Goal: Communication & Community: Answer question/provide support

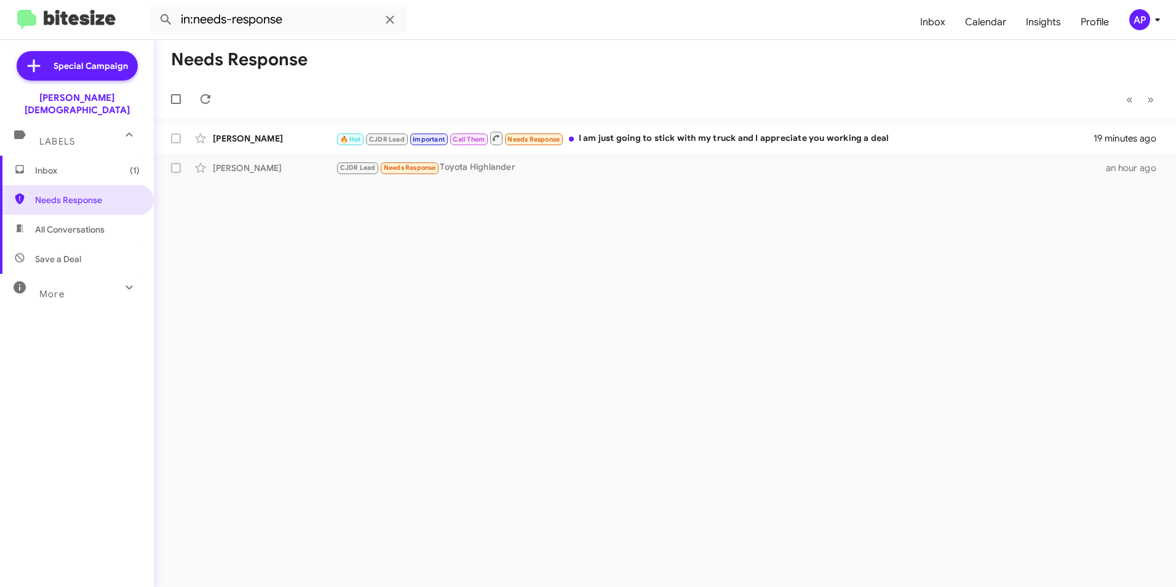
click at [508, 249] on div "Needs Response « Previous » Next [PERSON_NAME] 🔥 Hot CJDR Lead Important Call T…" at bounding box center [665, 313] width 1022 height 547
click at [85, 185] on span "Needs Response" at bounding box center [77, 200] width 154 height 30
drag, startPoint x: 83, startPoint y: 189, endPoint x: 113, endPoint y: 183, distance: 30.2
click at [84, 194] on span "Needs Response" at bounding box center [87, 200] width 105 height 12
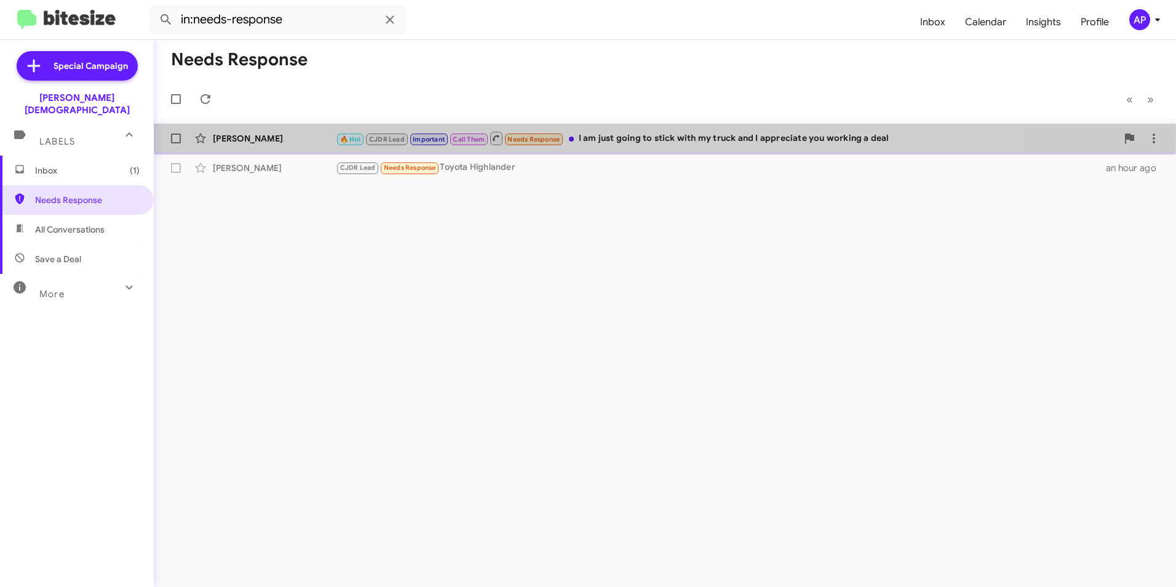
click at [239, 135] on div "[PERSON_NAME]" at bounding box center [274, 138] width 123 height 12
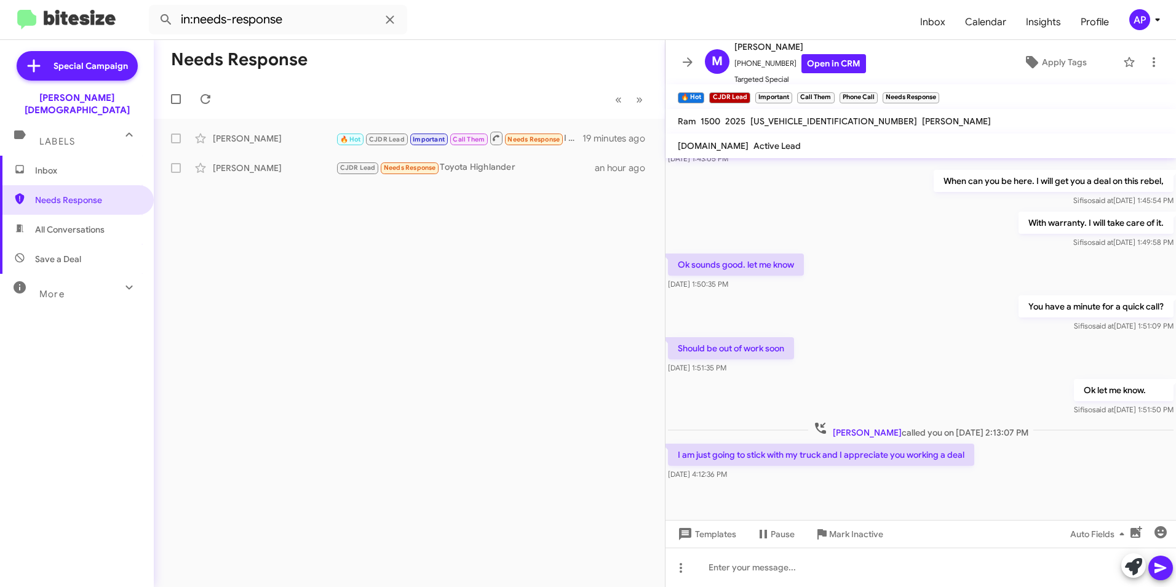
scroll to position [542, 0]
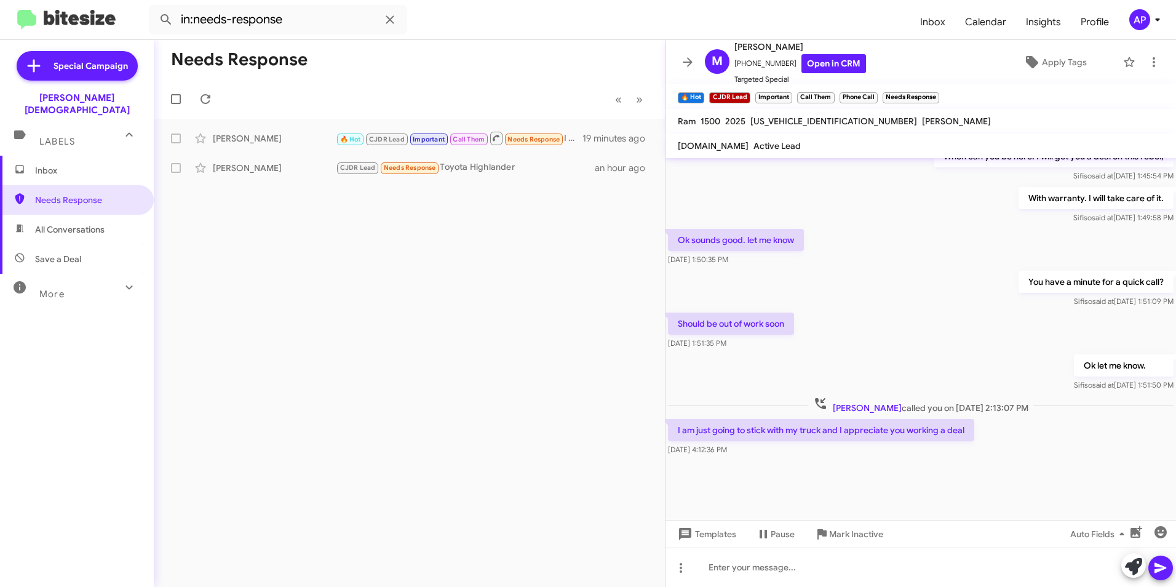
click at [486, 299] on div "Needs Response « Previous » Next [PERSON_NAME] 🔥 Hot CJDR Lead Important Call T…" at bounding box center [409, 313] width 511 height 547
click at [301, 216] on div "Needs Response « Previous » Next [PERSON_NAME] 🔥 Hot CJDR Lead Important Call T…" at bounding box center [409, 313] width 511 height 547
click at [314, 294] on div "Needs Response « Previous » Next [PERSON_NAME] 🔥 Hot CJDR Lead Important Call T…" at bounding box center [409, 313] width 511 height 547
click at [260, 287] on div "Needs Response « Previous » Next [PERSON_NAME] 🔥 Hot CJDR Lead Important Call T…" at bounding box center [409, 313] width 511 height 547
click at [55, 194] on span "Needs Response" at bounding box center [87, 200] width 105 height 12
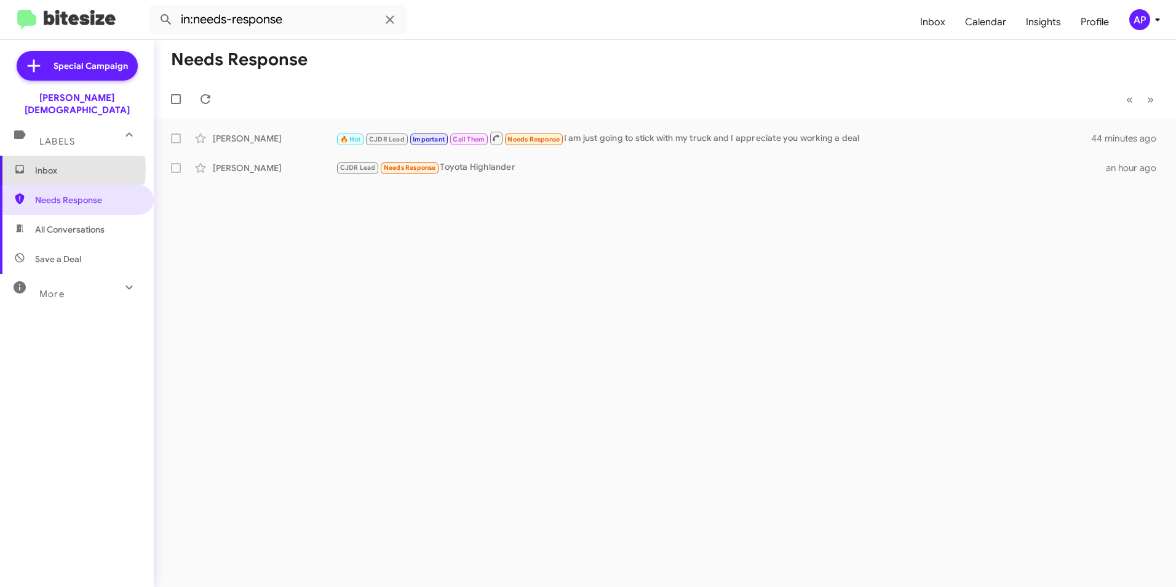
click at [46, 164] on span "Inbox" at bounding box center [87, 170] width 105 height 12
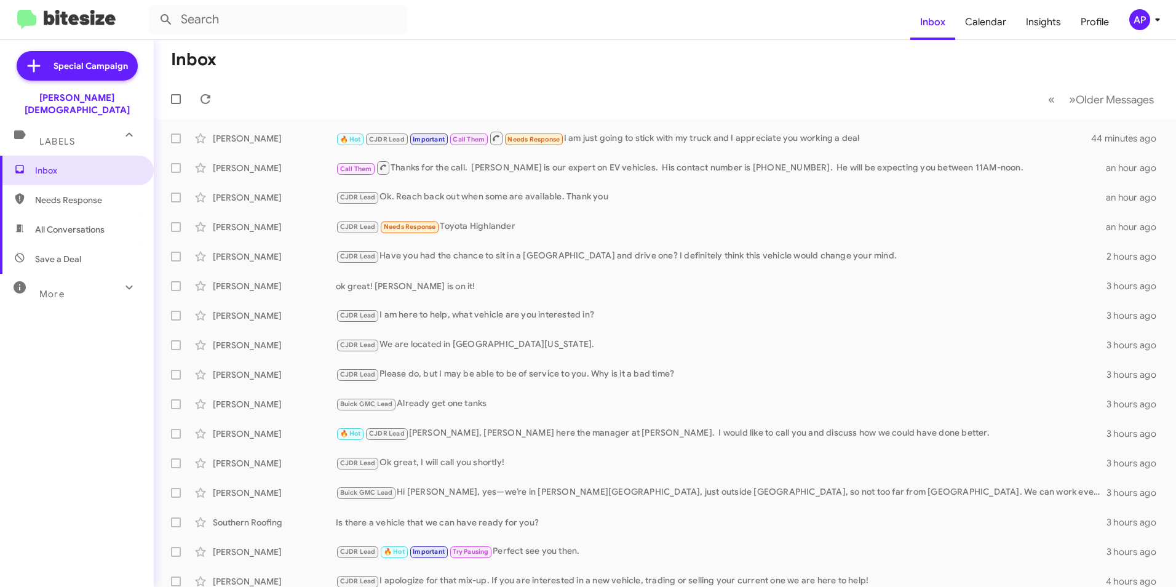
click at [943, 100] on mat-toolbar-row "« Previous » Next Older Messages" at bounding box center [665, 98] width 1022 height 39
click at [60, 223] on span "All Conversations" at bounding box center [69, 229] width 69 height 12
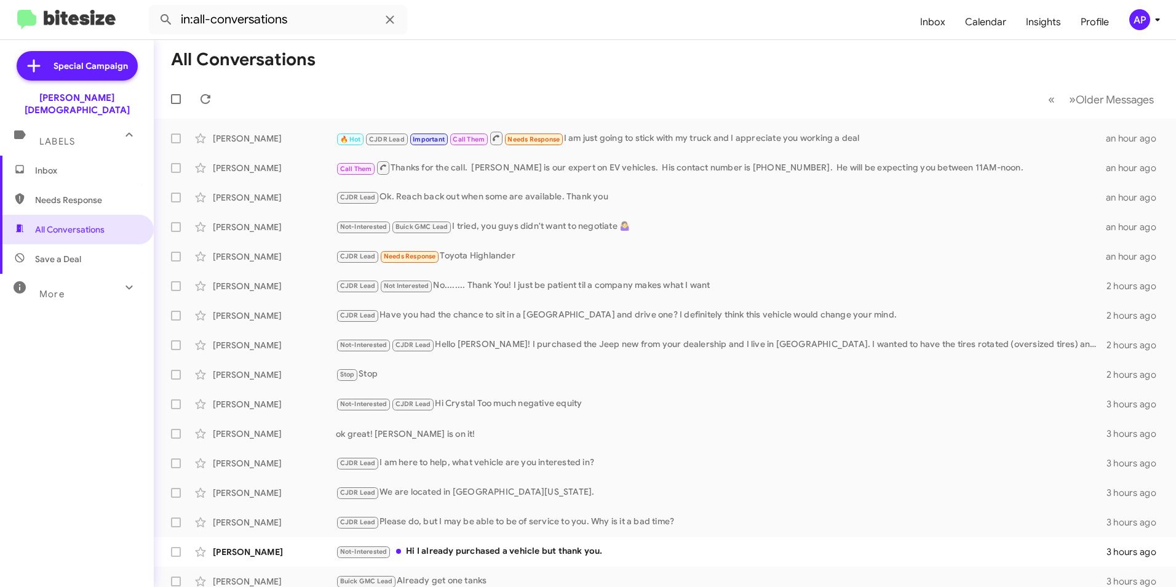
click at [47, 194] on span "Needs Response" at bounding box center [87, 200] width 105 height 12
type input "in:needs-response"
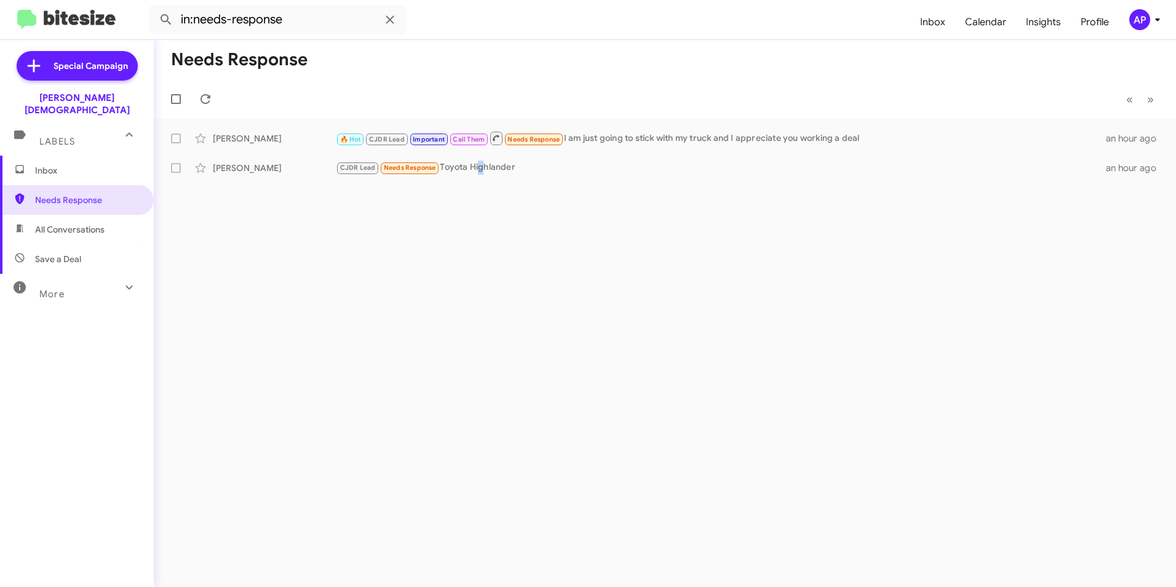
drag, startPoint x: 480, startPoint y: 253, endPoint x: 470, endPoint y: 256, distance: 9.9
click at [470, 256] on div "Needs Response « Previous » Next [PERSON_NAME] 🔥 Hot CJDR Lead Important Call T…" at bounding box center [665, 313] width 1022 height 547
click at [42, 164] on span "Inbox" at bounding box center [87, 170] width 105 height 12
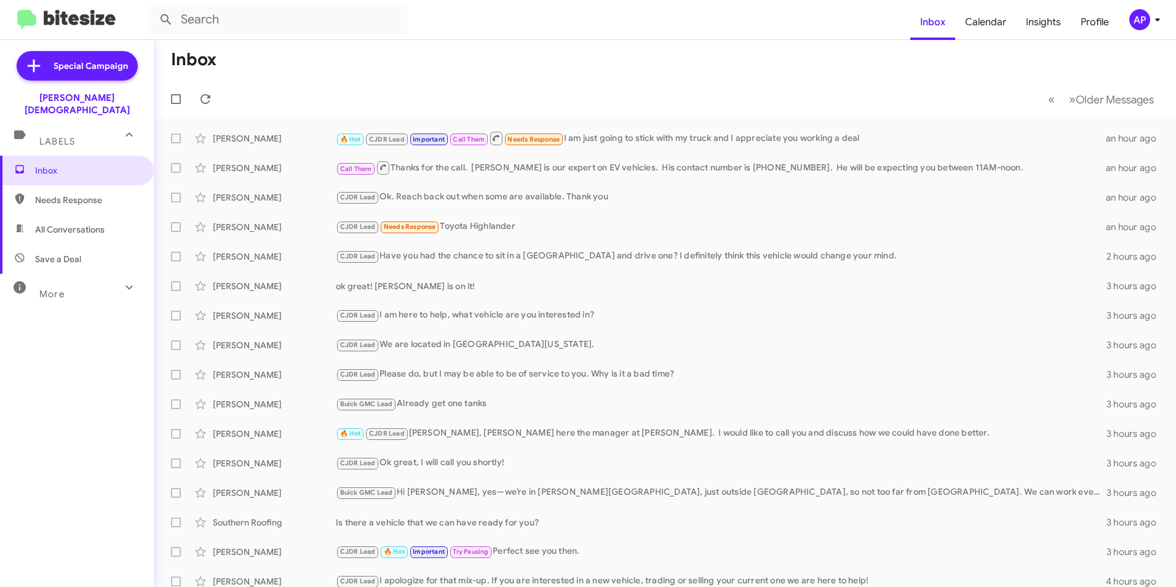
click at [56, 194] on span "Needs Response" at bounding box center [87, 200] width 105 height 12
type input "in:needs-response"
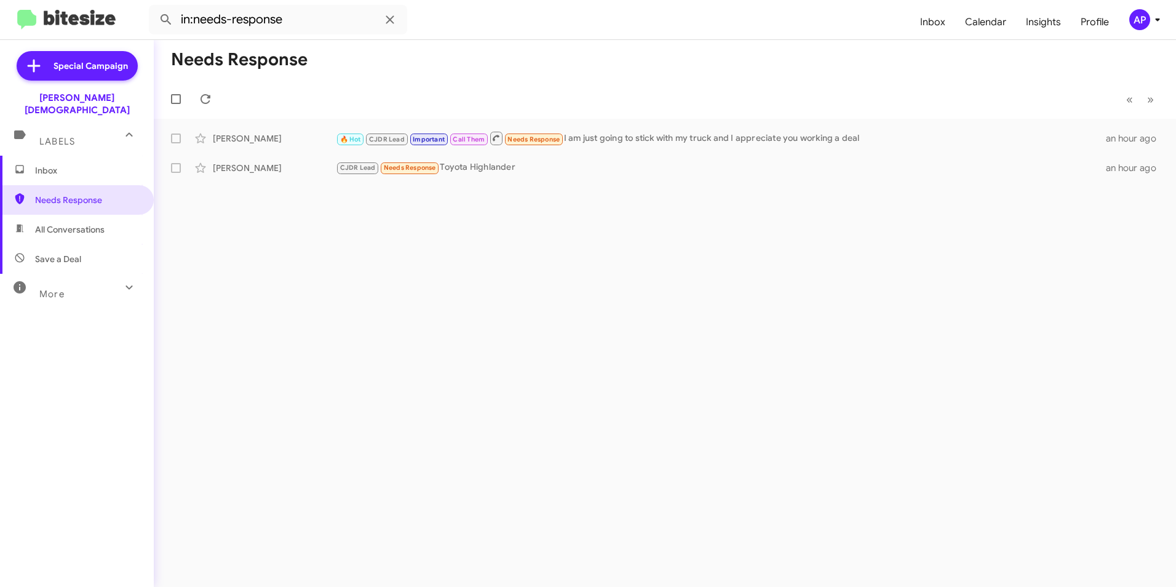
click at [949, 255] on div "Needs Response « Previous » Next [PERSON_NAME] 🔥 Hot CJDR Lead Important Call T…" at bounding box center [665, 313] width 1022 height 547
click at [467, 422] on div "Needs Response « Previous » Next [PERSON_NAME] 🔥 Hot CJDR Lead Important Call T…" at bounding box center [665, 313] width 1022 height 547
